Goal: Information Seeking & Learning: Learn about a topic

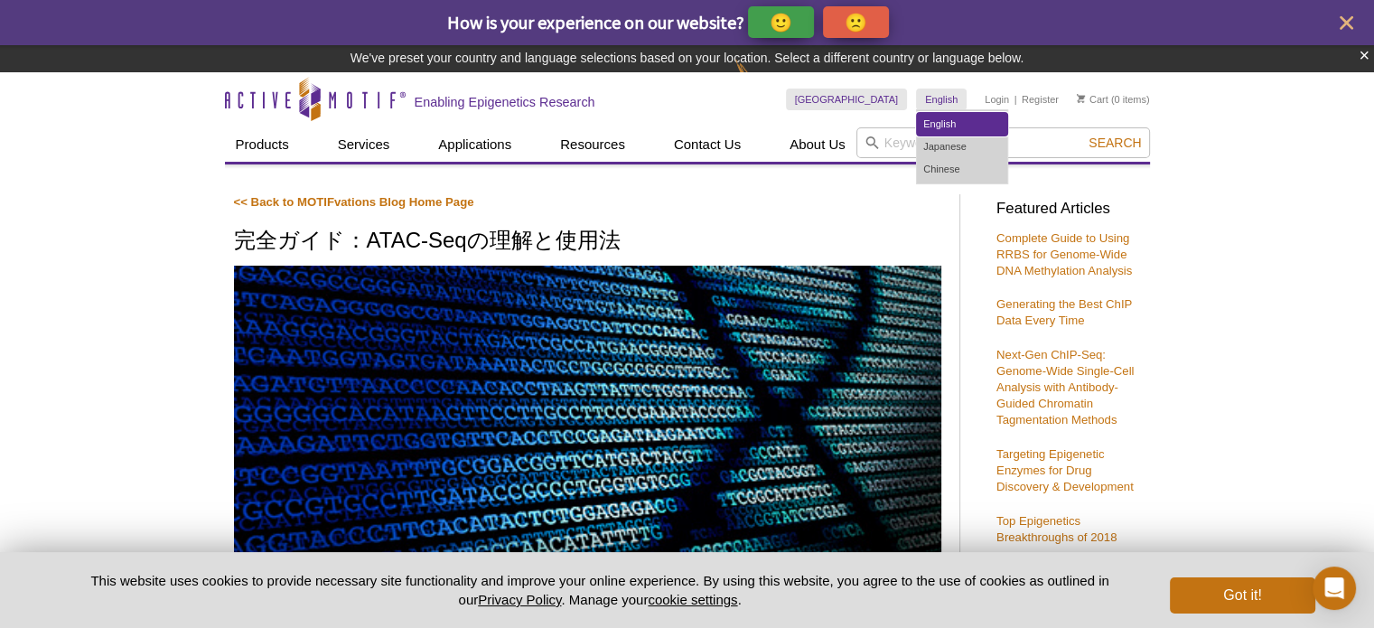
click at [944, 118] on link "English" at bounding box center [962, 124] width 90 height 23
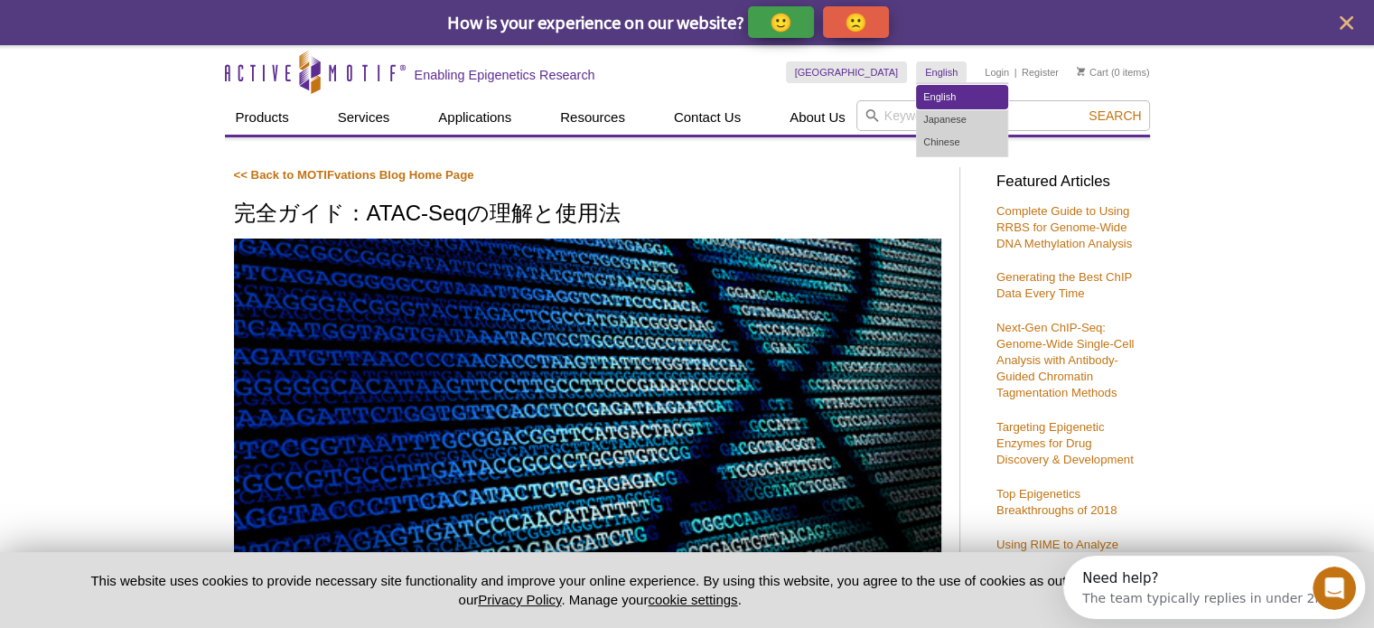
click at [946, 97] on link "English" at bounding box center [962, 97] width 90 height 23
drag, startPoint x: 1342, startPoint y: 126, endPoint x: 1073, endPoint y: 179, distance: 274.4
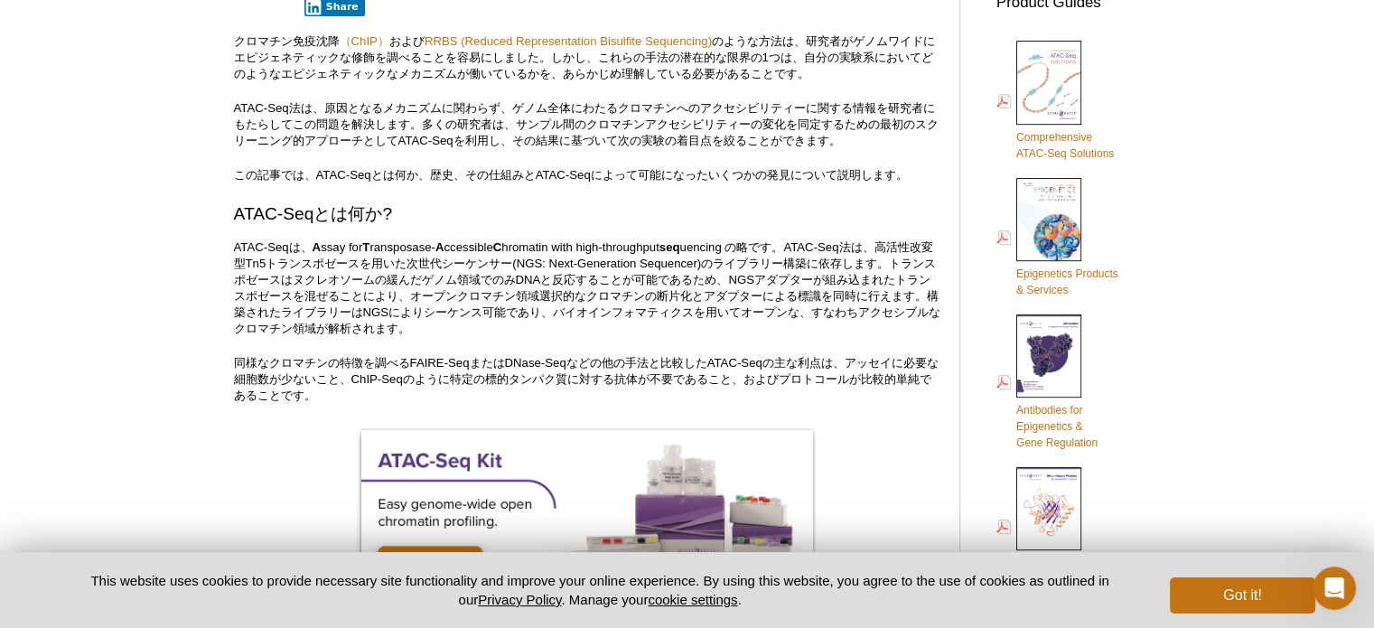
scroll to position [668, 0]
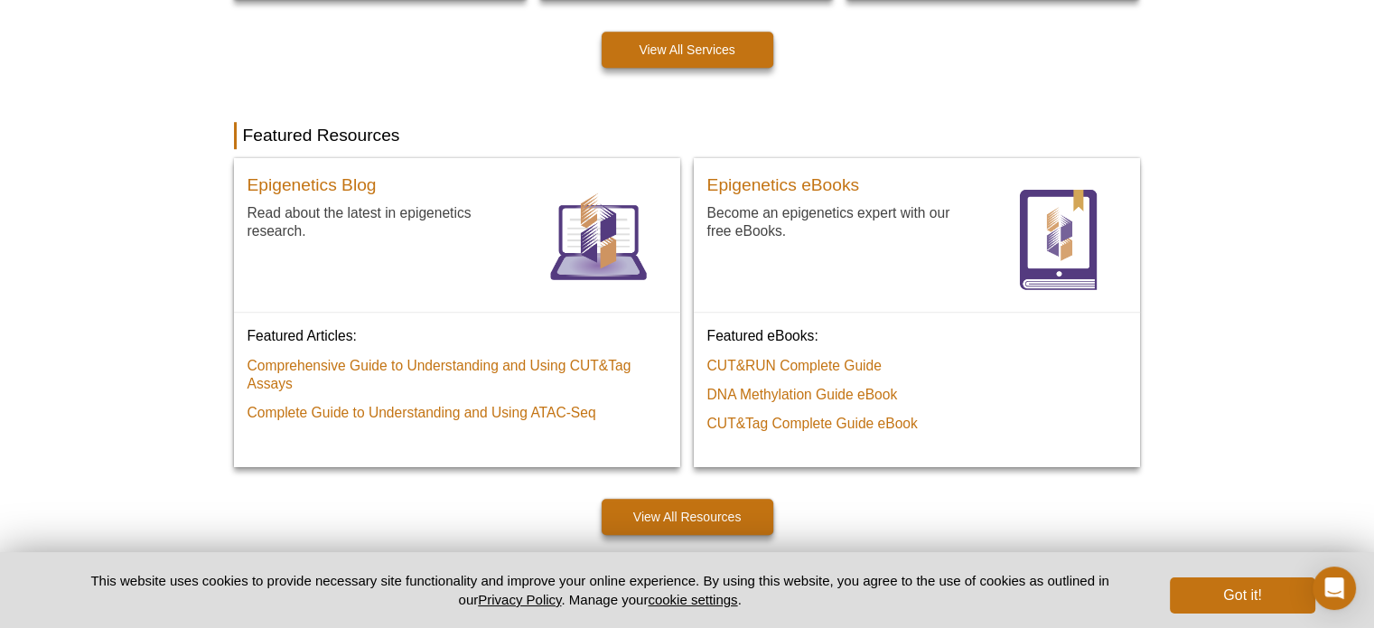
scroll to position [1339, 0]
